Goal: Task Accomplishment & Management: Use online tool/utility

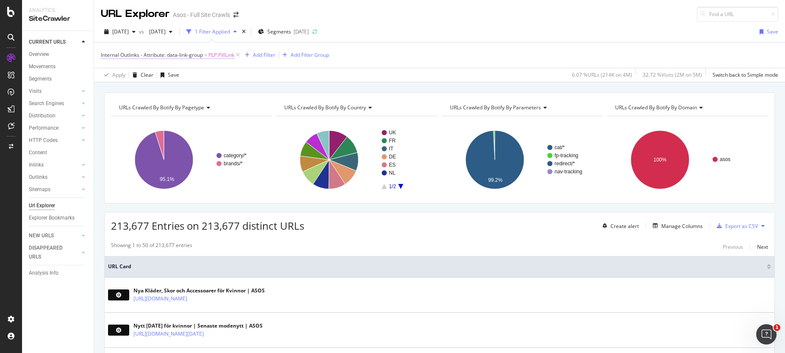
click at [171, 57] on span "Internal Outlinks - Attribute: data-link-group" at bounding box center [152, 54] width 102 height 7
click at [363, 56] on div "Internal Outlinks - Attribute: data-link-group = PLP.PillLink Add Filter Add Fi…" at bounding box center [440, 54] width 678 height 25
click at [259, 53] on div "Add Filter" at bounding box center [264, 54] width 22 height 7
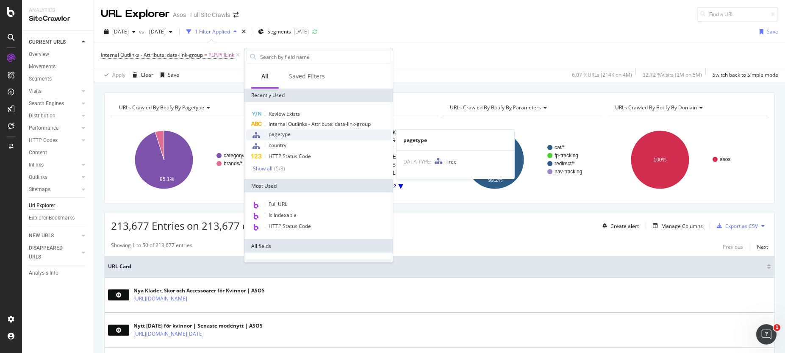
click at [277, 136] on span "pagetype" at bounding box center [280, 134] width 22 height 7
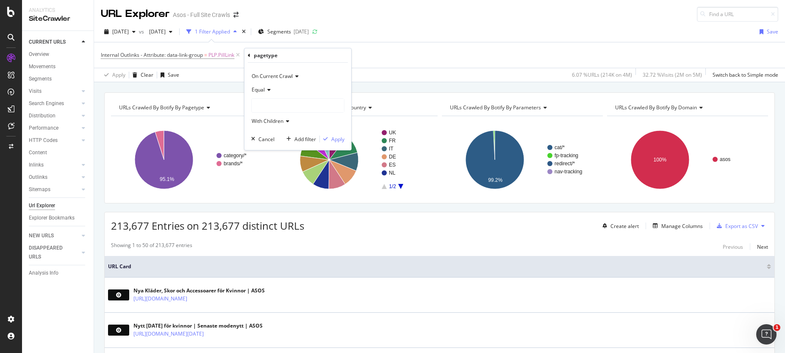
click at [265, 106] on div at bounding box center [298, 106] width 92 height 14
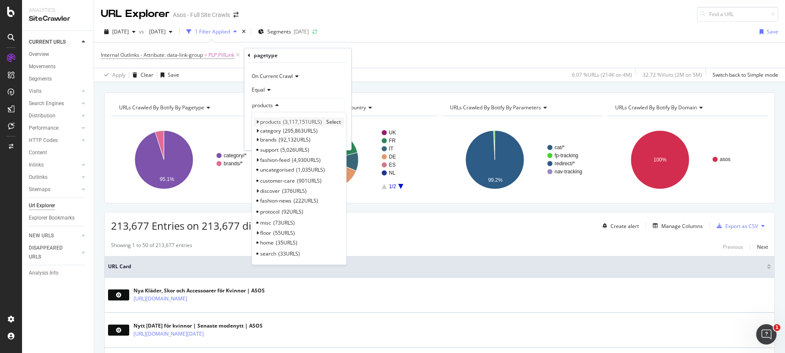
click at [277, 122] on span "products" at bounding box center [270, 121] width 21 height 7
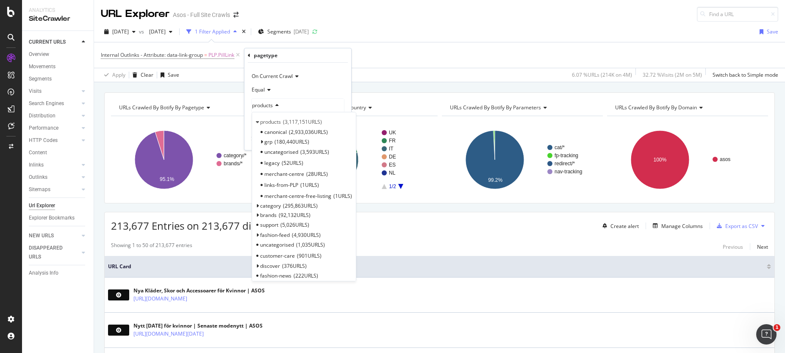
click at [329, 89] on div "Equal" at bounding box center [297, 90] width 93 height 14
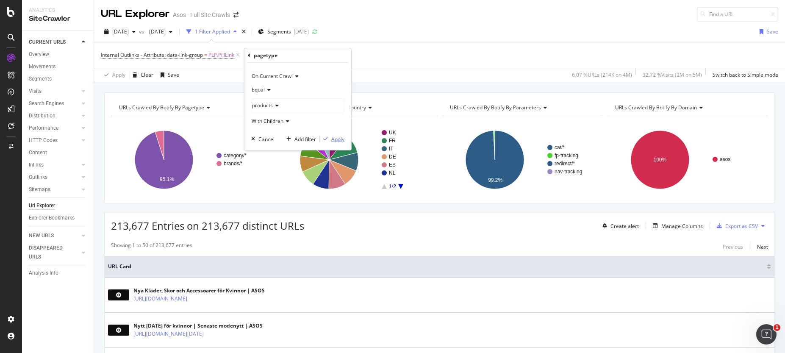
click at [341, 140] on div "Apply" at bounding box center [337, 139] width 13 height 7
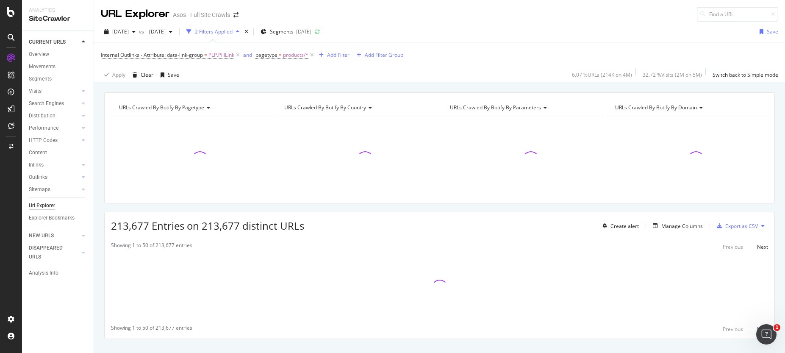
scroll to position [16, 0]
